Goal: Use online tool/utility: Utilize a website feature to perform a specific function

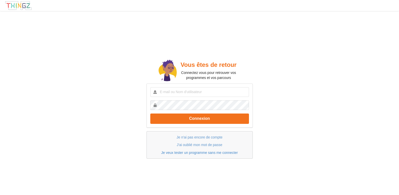
click at [170, 152] on link "Je veux tester un programme sans me connecter" at bounding box center [199, 152] width 77 height 4
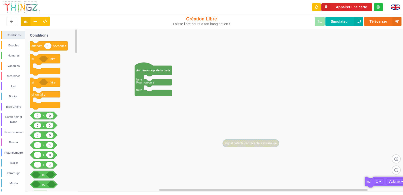
drag, startPoint x: 149, startPoint y: 81, endPoint x: 370, endPoint y: 182, distance: 243.5
click at [59, 35] on icon at bounding box center [53, 110] width 50 height 162
click at [124, 138] on rect at bounding box center [203, 110] width 406 height 162
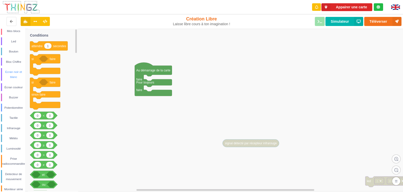
scroll to position [69, 0]
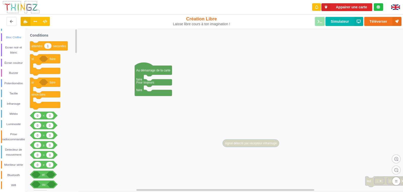
click at [2, 37] on div "Bloc Chiffre" at bounding box center [13, 37] width 24 height 8
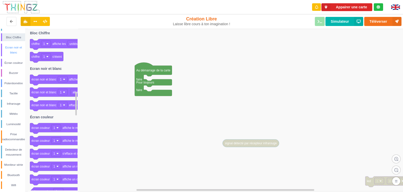
click at [1, 49] on div "Ecran noir et blanc" at bounding box center [13, 50] width 24 height 13
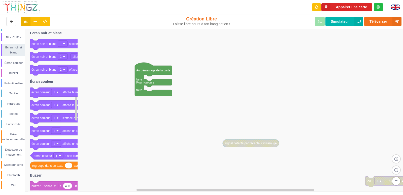
click at [12, 20] on icon at bounding box center [11, 21] width 4 height 3
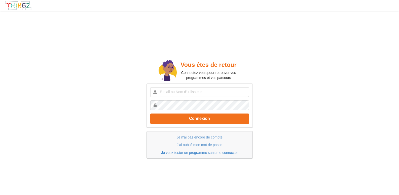
click at [191, 152] on link "Je veux tester un programme sans me connecter" at bounding box center [199, 152] width 77 height 4
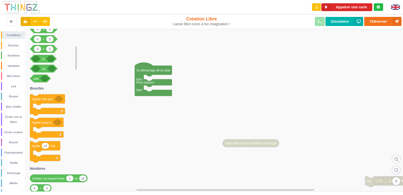
drag, startPoint x: 75, startPoint y: 42, endPoint x: 73, endPoint y: 60, distance: 18.5
click at [75, 58] on g at bounding box center [76, 109] width 3 height 161
click at [17, 76] on div "Mes blocs" at bounding box center [13, 75] width 23 height 5
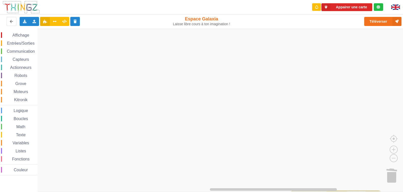
click at [24, 34] on span "Affichage" at bounding box center [21, 35] width 18 height 4
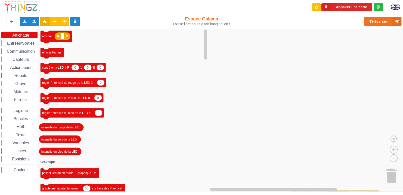
click at [24, 43] on span "Entrées/Sorties" at bounding box center [20, 43] width 29 height 4
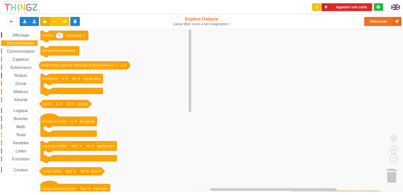
click at [24, 51] on span "Communication" at bounding box center [20, 51] width 29 height 4
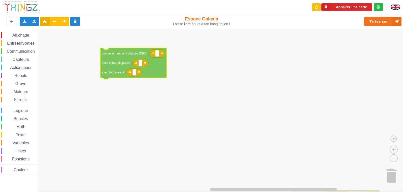
click at [114, 61] on div "Affichage Entrées/Sorties Communication Capteurs Actionneurs Robots Grove Moteu…" at bounding box center [203, 110] width 406 height 162
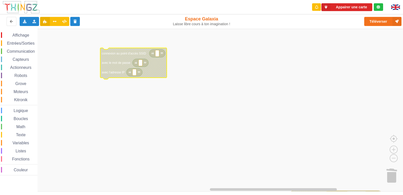
click at [56, 80] on rect "Espace de travail de Blocky" at bounding box center [203, 110] width 406 height 162
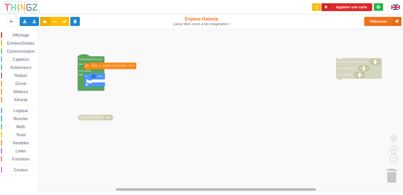
click at [169, 192] on div "Appairer une carte Exporter l'assemblage de blocs Exporter l'assemblage de bloc…" at bounding box center [201, 97] width 403 height 195
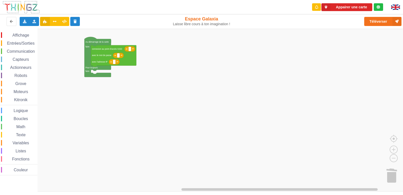
click at [26, 52] on span "Communication" at bounding box center [20, 51] width 29 height 4
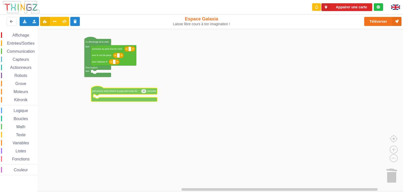
click at [124, 93] on div "Affichage Entrées/Sorties Communication Capteurs Actionneurs Robots Grove Moteu…" at bounding box center [203, 110] width 406 height 162
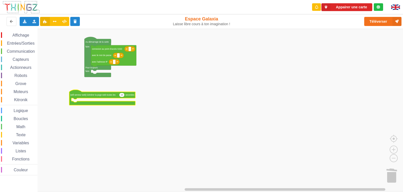
click at [26, 52] on span "Communication" at bounding box center [20, 51] width 29 height 4
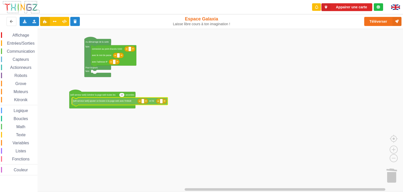
click at [104, 101] on div "Affichage Entrées/Sorties Communication Capteurs Actionneurs Robots Grove Moteu…" at bounding box center [203, 110] width 406 height 162
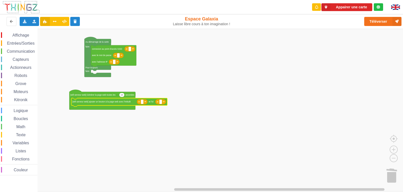
click at [144, 103] on icon "Espace de travail de Blocky" at bounding box center [142, 102] width 11 height 6
click at [142, 103] on rect "Espace de travail de Blocky" at bounding box center [142, 101] width 3 height 4
type input "allumer"
click at [168, 102] on g "Espace de travail de Blocky" at bounding box center [167, 101] width 3 height 4
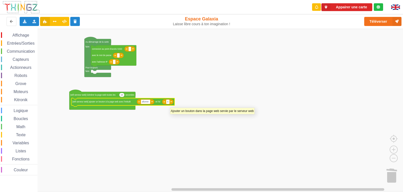
type input "on"
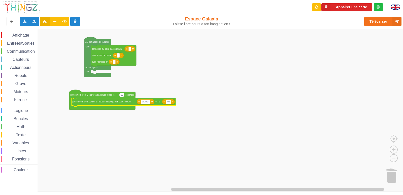
click at [166, 121] on rect "Espace de travail de Blocky" at bounding box center [203, 110] width 406 height 162
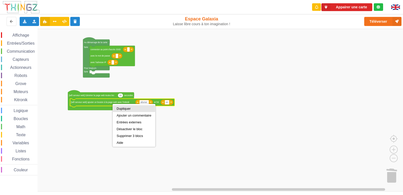
click at [123, 108] on div "Dupliquer" at bounding box center [134, 108] width 35 height 4
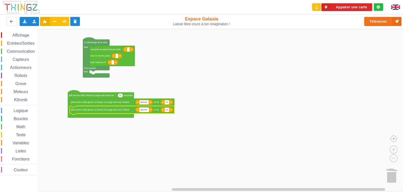
click at [147, 110] on g "allumer" at bounding box center [143, 109] width 9 height 4
type input "eteindre"
click at [169, 110] on text "on" at bounding box center [167, 109] width 3 height 2
type input "off"
click at [206, 112] on rect "Espace de travail de Blocky" at bounding box center [203, 110] width 406 height 162
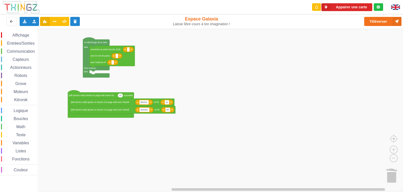
click at [24, 52] on span "Communication" at bounding box center [20, 51] width 29 height 4
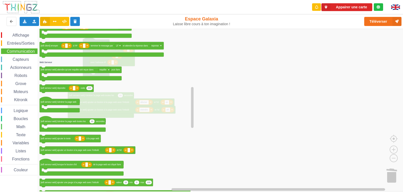
click at [126, 71] on icon "connexion au point d'accès SSID avec le mot de passe avec l'adresse IP connexio…" at bounding box center [116, 110] width 157 height 162
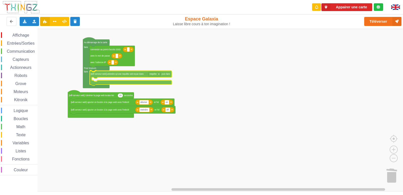
click at [98, 76] on div "Affichage Entrées/Sorties Communication Capteurs Actionneurs Robots Grove Moteu…" at bounding box center [203, 110] width 406 height 162
click at [25, 111] on span "Logique" at bounding box center [21, 110] width 16 height 4
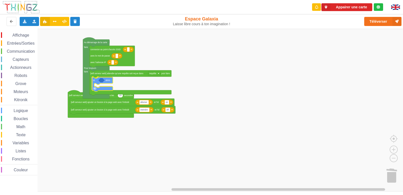
click at [108, 83] on div "Affichage Entrées/Sorties Communication Capteurs Actionneurs Robots Grove Moteu…" at bounding box center [203, 110] width 406 height 162
click at [25, 110] on span "Logique" at bounding box center [21, 110] width 16 height 4
click at [117, 82] on div "Affichage Entrées/Sorties Communication Capteurs Actionneurs Robots Grove Moteu…" at bounding box center [203, 110] width 406 height 162
click at [22, 143] on span "Variables" at bounding box center [21, 142] width 18 height 4
click at [107, 80] on div "Affichage Entrées/Sorties Communication Capteurs Actionneurs Robots Grove Moteu…" at bounding box center [203, 110] width 406 height 162
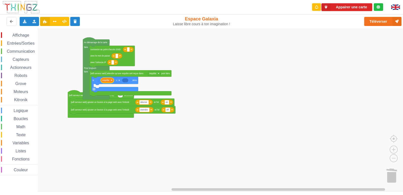
click at [21, 43] on span "Entrées/Sorties" at bounding box center [20, 43] width 29 height 4
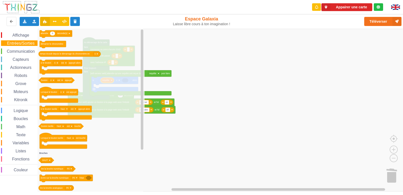
click at [22, 36] on span "Affichage" at bounding box center [21, 35] width 18 height 4
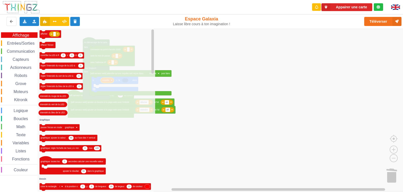
click at [21, 142] on span "Variables" at bounding box center [21, 142] width 18 height 4
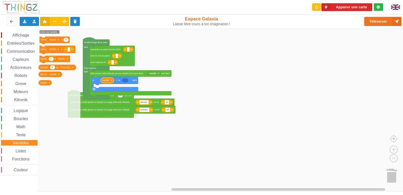
click at [22, 133] on span "Texte" at bounding box center [20, 134] width 11 height 4
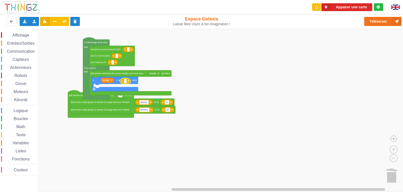
click at [127, 81] on div "Affichage Entrées/Sorties Communication Capteurs Actionneurs Robots Grove Moteu…" at bounding box center [203, 110] width 406 height 162
click at [128, 82] on rect "Espace de travail de Blocky" at bounding box center [127, 80] width 3 height 4
type input "on"
click at [29, 44] on span "Entrées/Sorties" at bounding box center [20, 43] width 29 height 4
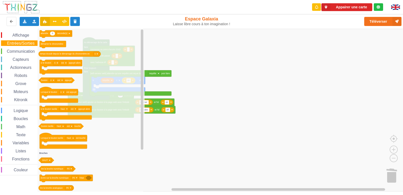
click at [24, 59] on span "Capteurs" at bounding box center [21, 59] width 18 height 4
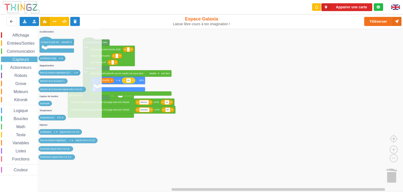
click at [26, 34] on span "Affichage" at bounding box center [21, 35] width 18 height 4
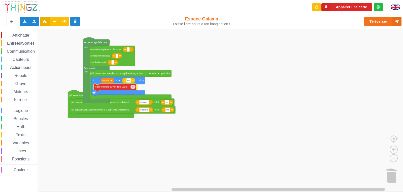
click at [103, 88] on div "Affichage Entrées/Sorties Communication Capteurs Actionneurs Robots Grove Moteu…" at bounding box center [203, 110] width 406 height 162
click at [133, 88] on text "0" at bounding box center [132, 87] width 1 height 2
type input "255"
click at [168, 83] on rect "Espace de travail de Blocky" at bounding box center [203, 110] width 406 height 162
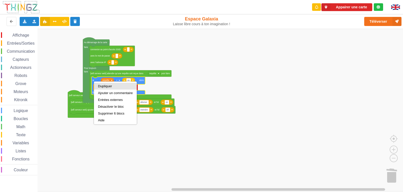
click at [101, 85] on div "Dupliquer" at bounding box center [115, 86] width 35 height 4
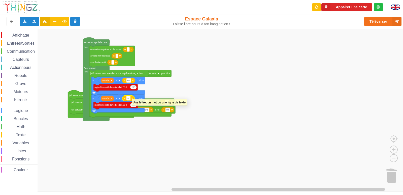
type input "off"
click at [192, 84] on rect "Espace de travail de Blocky" at bounding box center [203, 110] width 406 height 162
click at [135, 107] on icon "Espace de travail de Blocky" at bounding box center [115, 105] width 44 height 7
click at [135, 106] on icon "Espace de travail de Blocky" at bounding box center [133, 105] width 6 height 4
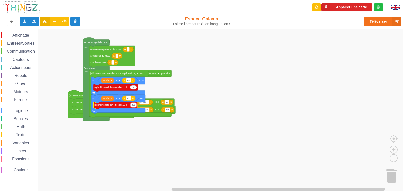
type input "0"
click at [195, 71] on rect "Espace de travail de Blocky" at bounding box center [203, 110] width 406 height 162
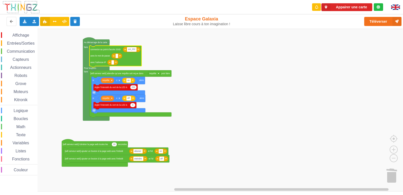
type input "snt_2021"
click at [117, 57] on text "Espace de travail de Blocky" at bounding box center [117, 56] width 1 height 2
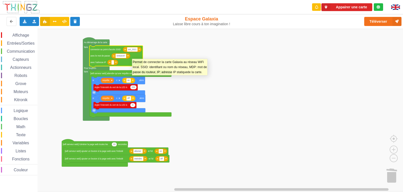
type input "Sntsec974"
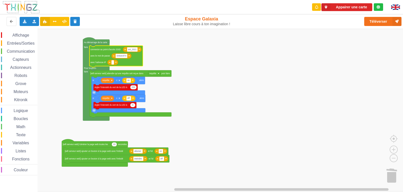
click at [177, 53] on rect "Espace de travail de Blocky" at bounding box center [203, 110] width 406 height 162
click at [217, 59] on rect "Espace de travail de Blocky" at bounding box center [203, 110] width 406 height 162
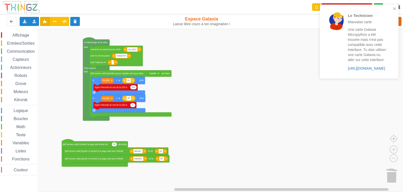
click at [366, 69] on link "[URL][DOMAIN_NAME]" at bounding box center [366, 68] width 37 height 4
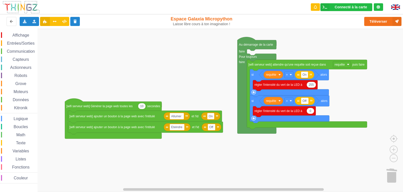
click at [25, 50] on span "Communication" at bounding box center [20, 51] width 29 height 4
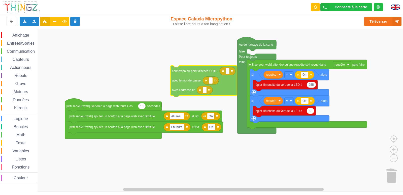
click at [189, 78] on div "Affichage Entrées/Sorties Communication Capteurs Actionneurs Robots Grove Moteu…" at bounding box center [203, 110] width 406 height 162
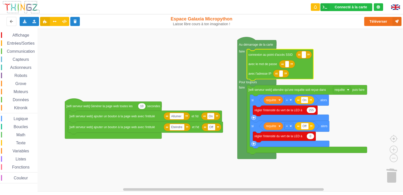
click at [303, 56] on rect "Espace de travail de Blocky" at bounding box center [304, 54] width 4 height 7
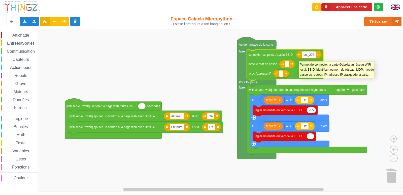
type input "snt_2021"
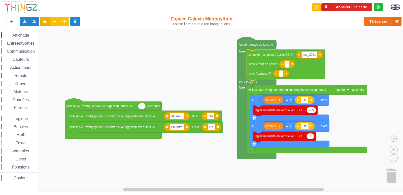
click at [288, 65] on rect "Espace de travail de Blocky" at bounding box center [287, 64] width 4 height 7
type input "Sntsec974"
click at [360, 60] on rect "Espace de travail de Blocky" at bounding box center [203, 110] width 406 height 162
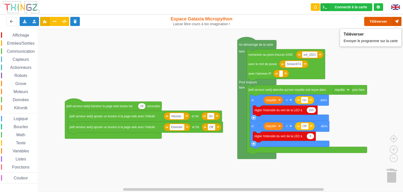
click at [379, 22] on button "Téléverser" at bounding box center [382, 21] width 37 height 9
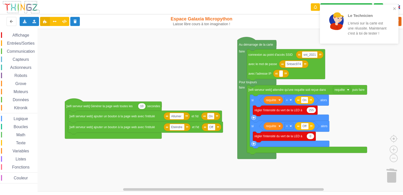
click at [374, 59] on rect "Espace de travail de Blocky" at bounding box center [203, 110] width 406 height 162
click at [394, 9] on icon "close" at bounding box center [394, 8] width 3 height 3
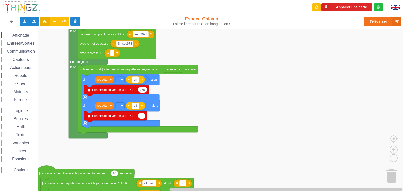
click at [23, 52] on span "Communication" at bounding box center [20, 51] width 29 height 4
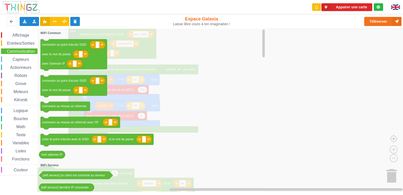
click at [23, 52] on span "Communication" at bounding box center [20, 51] width 29 height 4
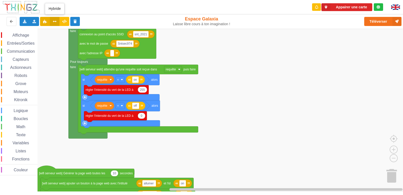
click at [56, 22] on icon at bounding box center [55, 21] width 4 height 3
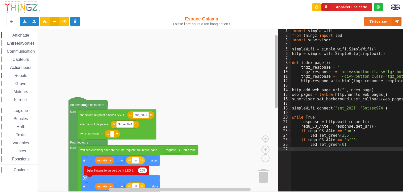
click at [273, 41] on div "Affichage Entrées/Sorties Communication Capteurs Actionneurs Robots Grove Moteu…" at bounding box center [139, 110] width 278 height 162
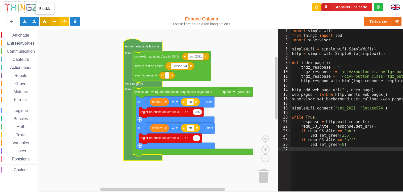
click at [44, 22] on icon at bounding box center [45, 21] width 4 height 3
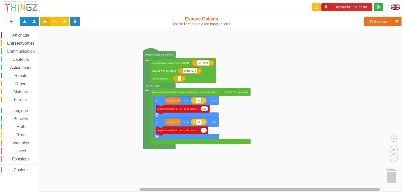
click at [104, 181] on div "Affichage Entrées/Sorties Communication Capteurs Actionneurs Robots Grove Moteu…" at bounding box center [203, 110] width 406 height 162
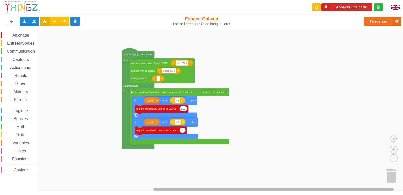
click at [160, 162] on div "Affichage Entrées/Sorties Communication Capteurs Actionneurs Robots Grove Moteu…" at bounding box center [203, 110] width 406 height 162
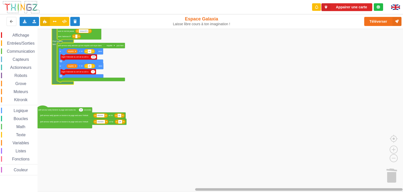
click at [190, 183] on div "Affichage Entrées/Sorties Communication Capteurs Actionneurs Robots Grove Moteu…" at bounding box center [203, 110] width 406 height 162
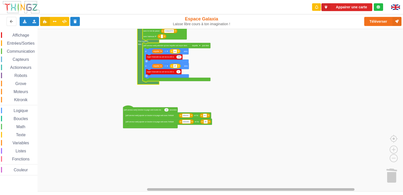
click at [173, 184] on div "Affichage Entrées/Sorties Communication Capteurs Actionneurs Robots Grove Moteu…" at bounding box center [203, 110] width 406 height 162
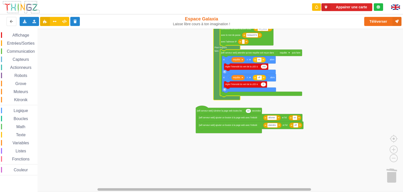
click at [150, 183] on div "Affichage Entrées/Sorties Communication Capteurs Actionneurs Robots Grove Moteu…" at bounding box center [203, 110] width 406 height 162
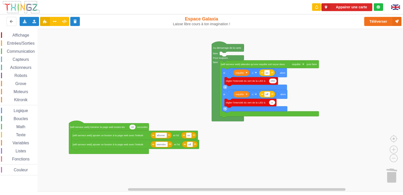
click at [24, 51] on span "Communication" at bounding box center [20, 51] width 29 height 4
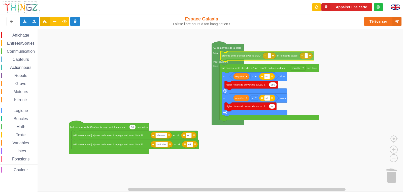
click at [250, 57] on div "Affichage Entrées/Sorties Communication Capteurs Actionneurs Robots Grove Moteu…" at bounding box center [203, 110] width 406 height 162
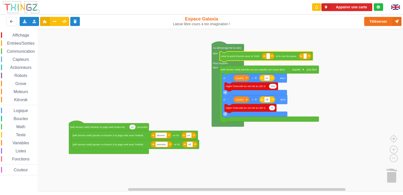
click at [269, 57] on rect "Espace de travail de Blocky" at bounding box center [267, 55] width 3 height 5
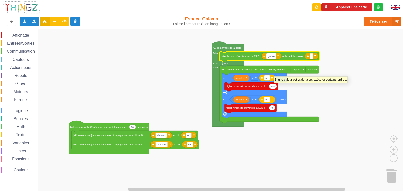
type input "galaxia"
click at [364, 99] on rect "Espace de travail de Blocky" at bounding box center [203, 110] width 406 height 162
